Goal: Transaction & Acquisition: Purchase product/service

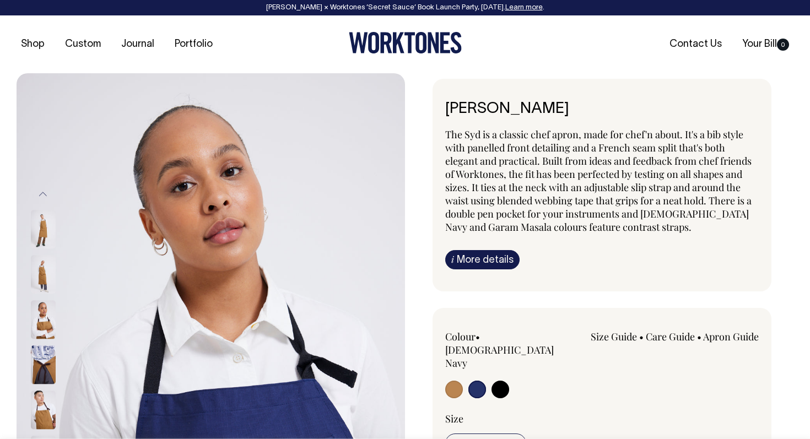
click at [480, 381] on input "radio" at bounding box center [477, 390] width 18 height 18
click at [478, 381] on input "radio" at bounding box center [477, 390] width 18 height 18
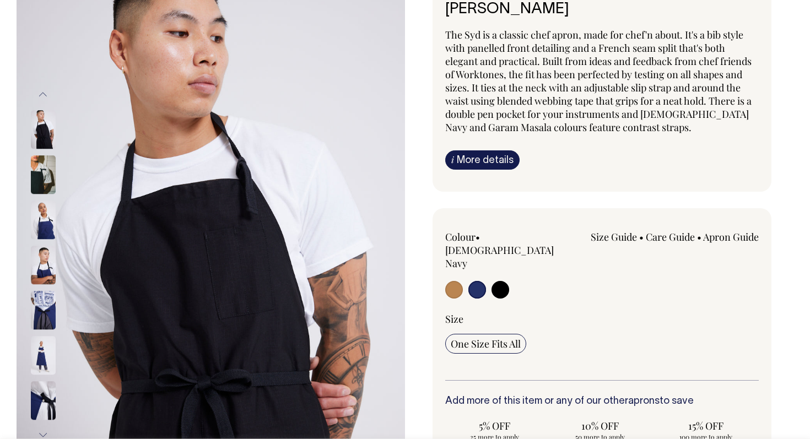
scroll to position [100, 0]
click at [480, 281] on input "radio" at bounding box center [477, 290] width 18 height 18
click at [477, 281] on input "radio" at bounding box center [477, 290] width 18 height 18
click at [507, 281] on input "radio" at bounding box center [500, 290] width 18 height 18
radio input "true"
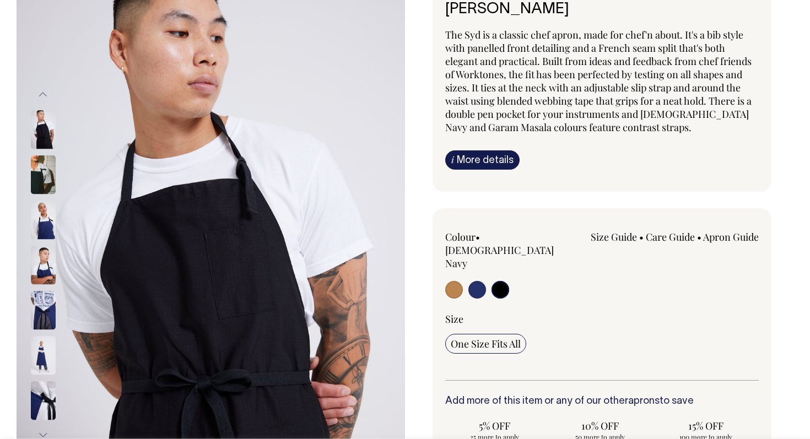
radio input "true"
select select "Black"
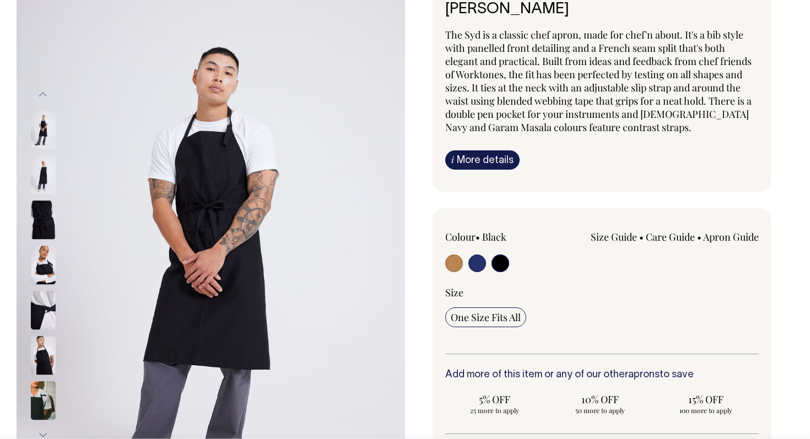
click at [478, 266] on input "radio" at bounding box center [477, 264] width 18 height 18
radio input "true"
select select "[DEMOGRAPHIC_DATA] Navy"
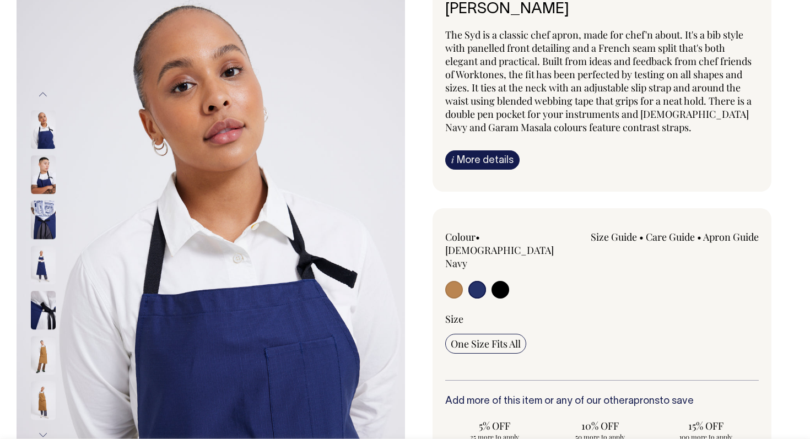
click at [55, 216] on img at bounding box center [43, 220] width 25 height 39
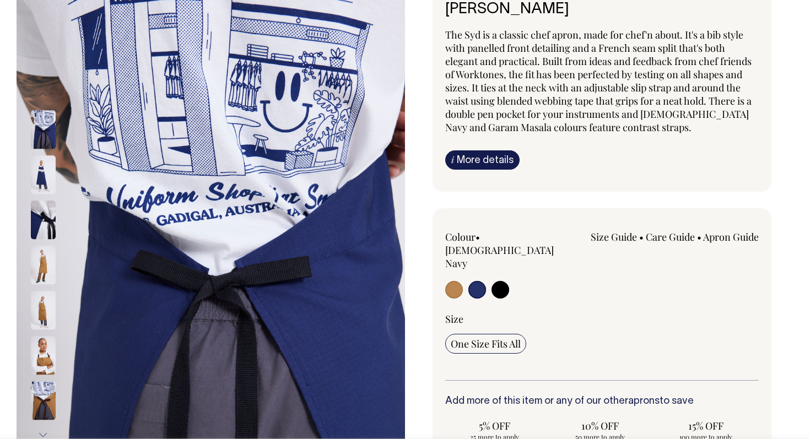
click at [35, 163] on div at bounding box center [57, 84] width 55 height 1852
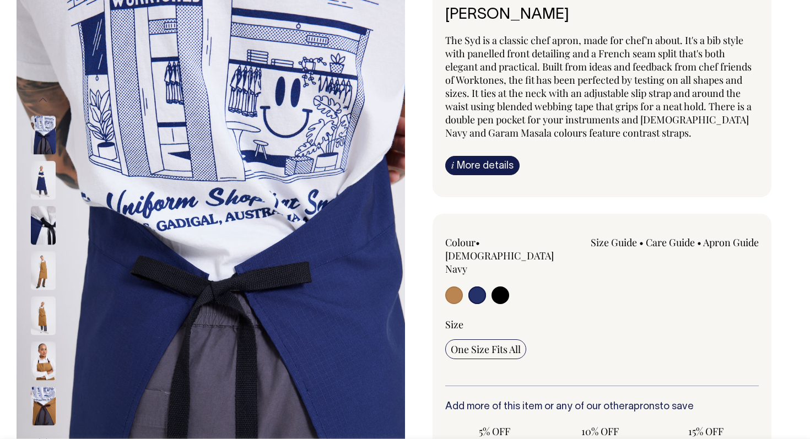
scroll to position [95, 0]
